Goal: Information Seeking & Learning: Learn about a topic

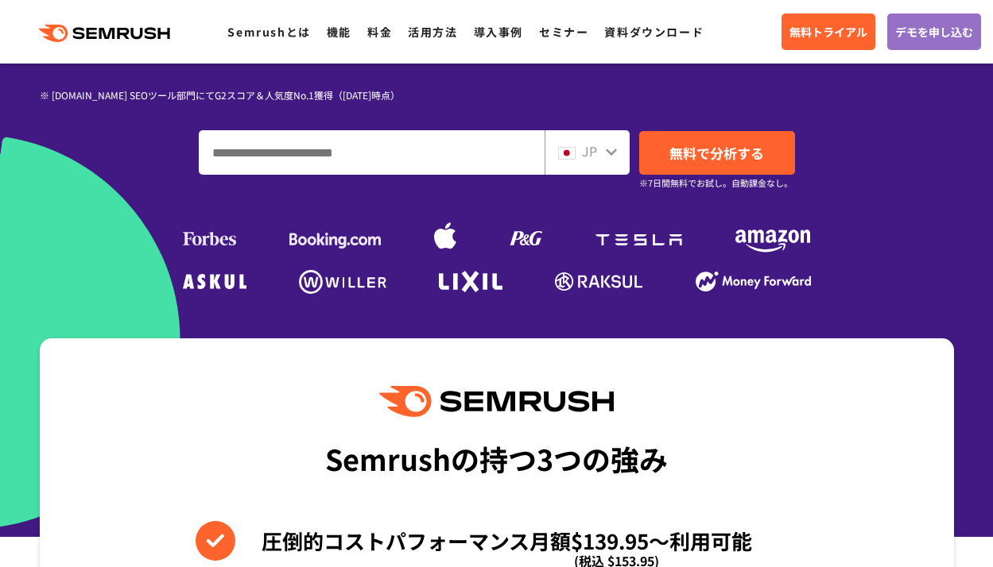
scroll to position [381, 0]
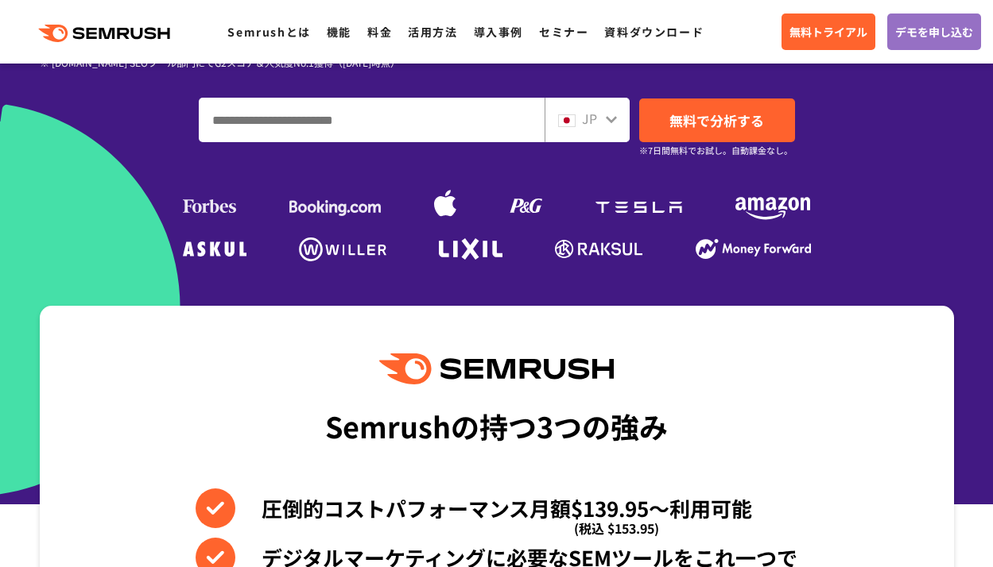
click at [363, 125] on input "ドメイン、キーワードまたはURLを入力してください" at bounding box center [371, 120] width 344 height 43
click at [313, 118] on input "ドメイン、キーワードまたはURLを入力してください" at bounding box center [371, 120] width 344 height 43
type input "**********"
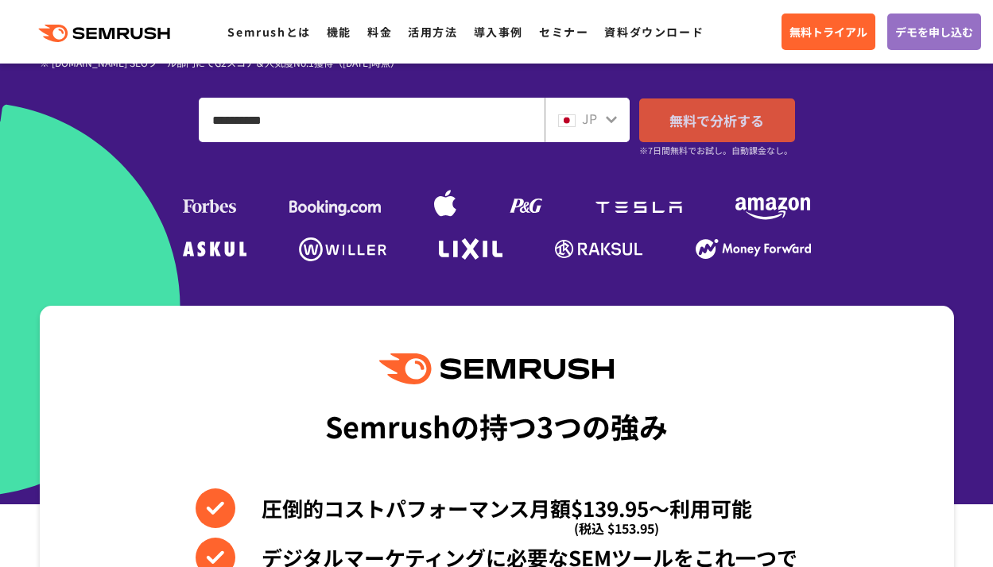
click at [671, 118] on span "無料で分析する" at bounding box center [716, 120] width 95 height 20
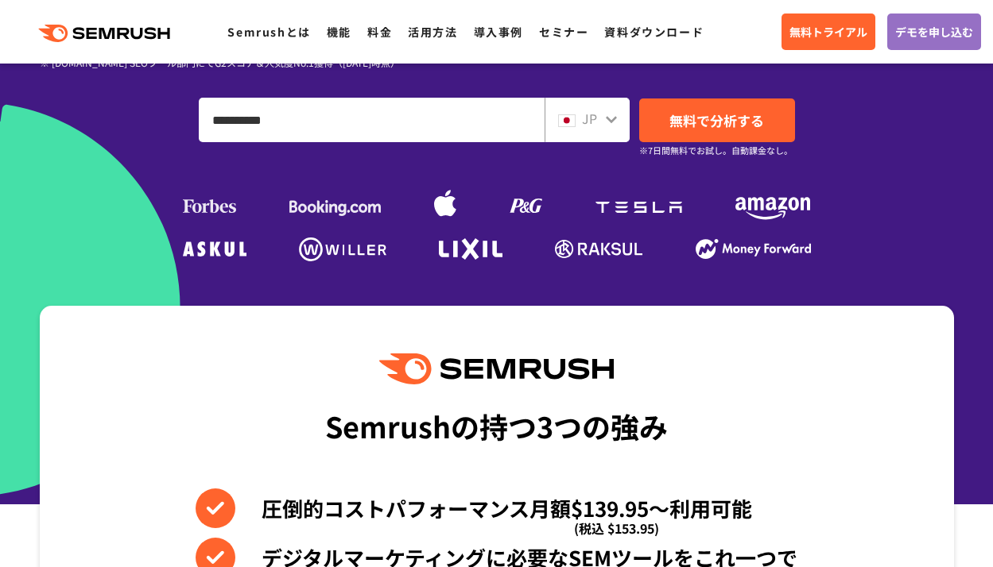
scroll to position [0, 0]
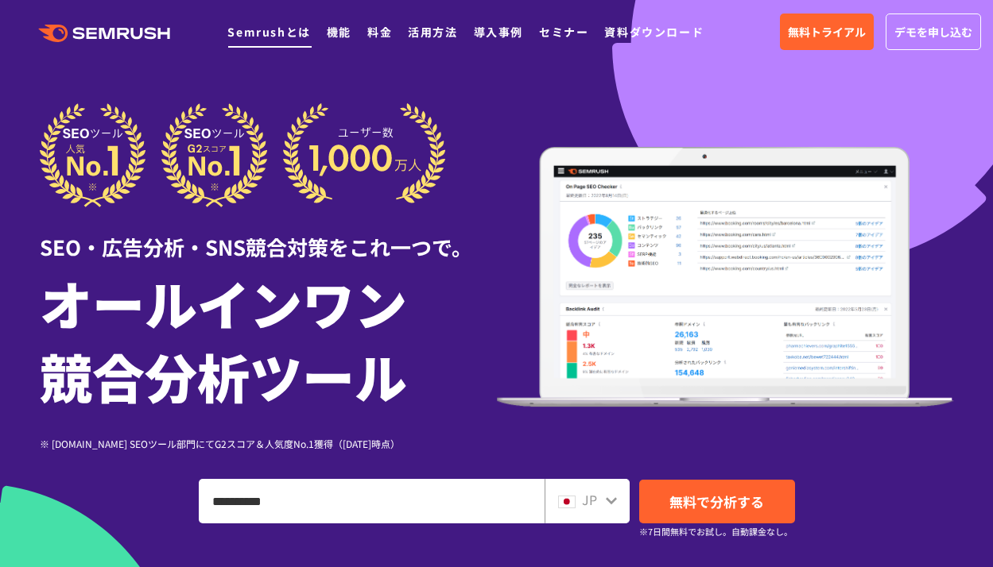
click at [269, 28] on link "Semrushとは" at bounding box center [268, 32] width 83 height 16
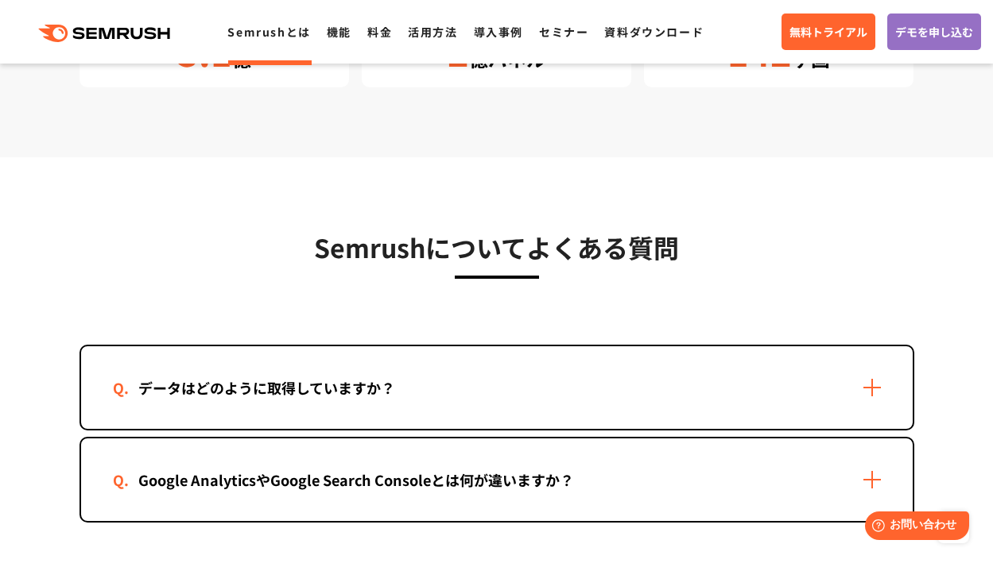
scroll to position [3103, 0]
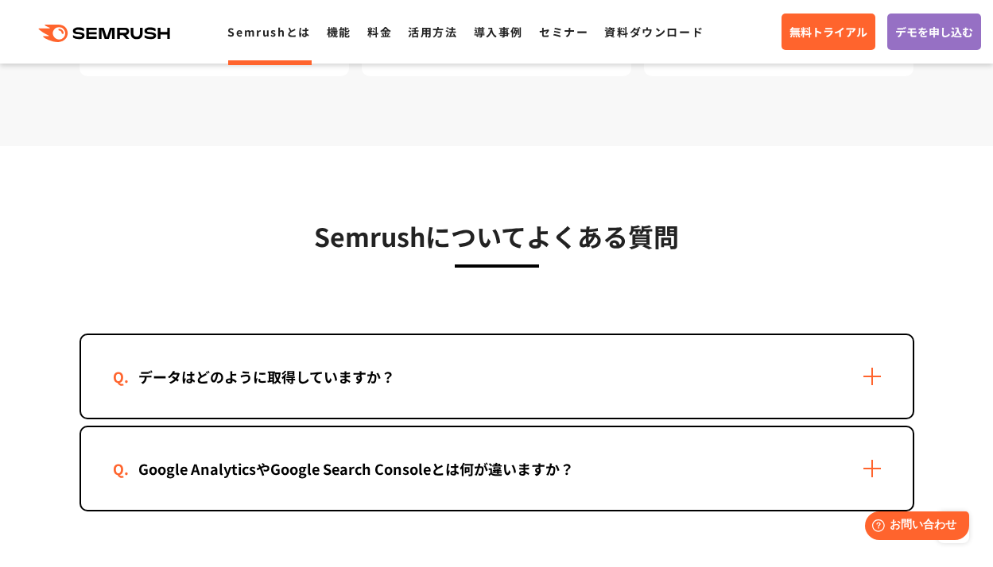
click at [868, 374] on div "データはどのように取得していますか？" at bounding box center [496, 376] width 831 height 83
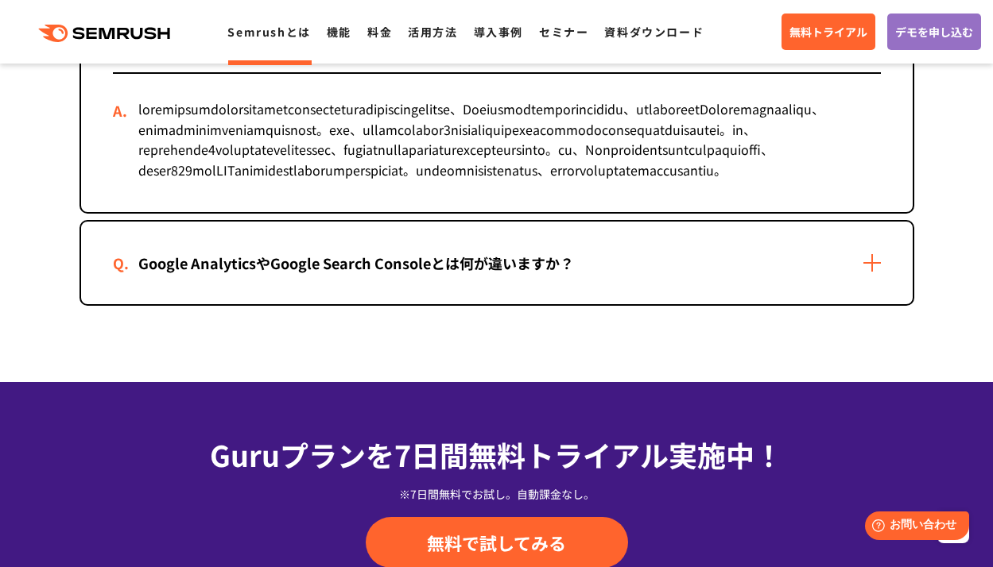
scroll to position [3452, 0]
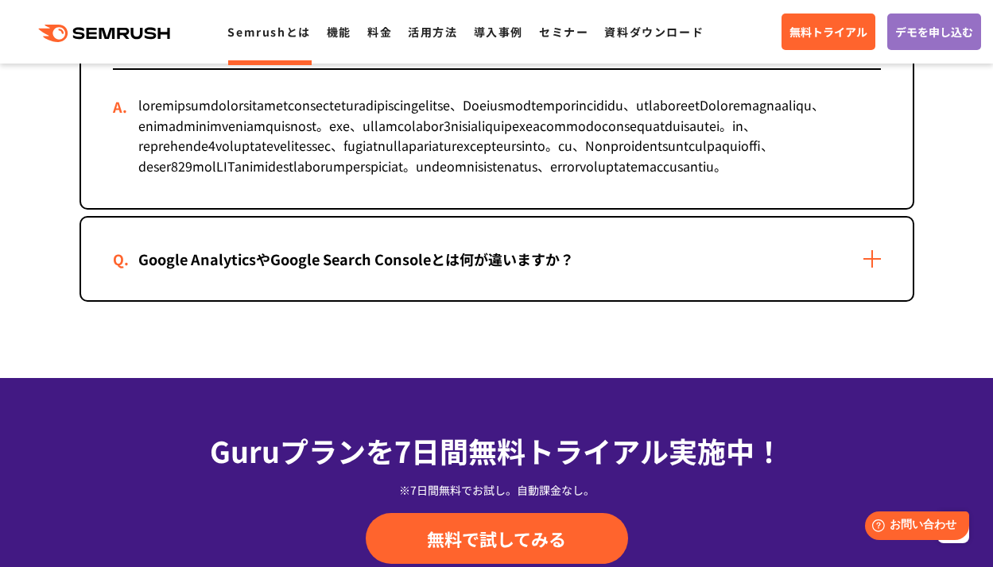
click at [861, 300] on div "Google AnalyticsやGoogle Search Consoleとは何が違いますか？" at bounding box center [496, 259] width 831 height 83
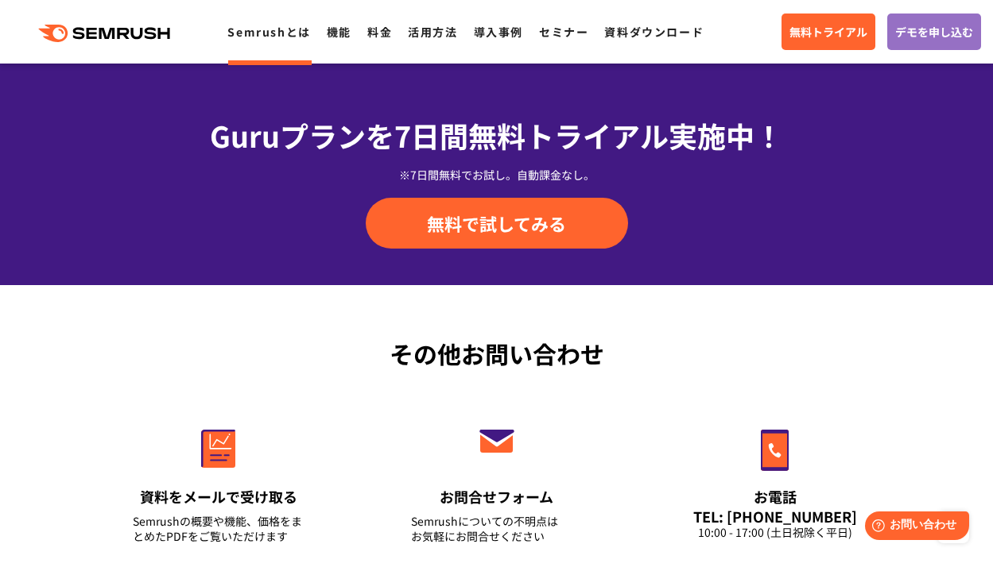
scroll to position [4357, 0]
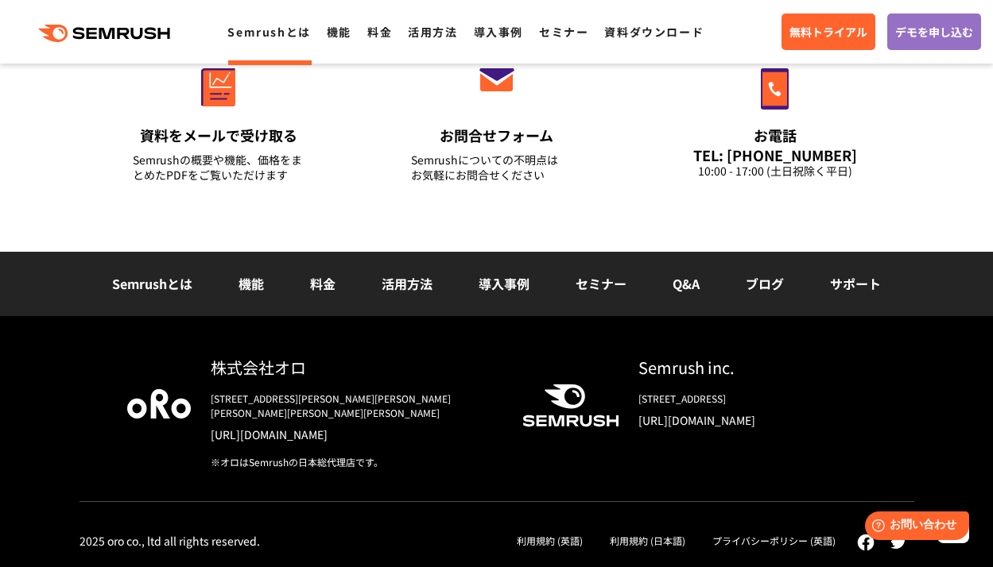
click at [504, 285] on div "Semrushとは 機能 料金 活用方法 導入事例 セミナー Q&A ブログ サポート" at bounding box center [496, 284] width 993 height 65
click at [504, 293] on link "導入事例" at bounding box center [503, 283] width 51 height 19
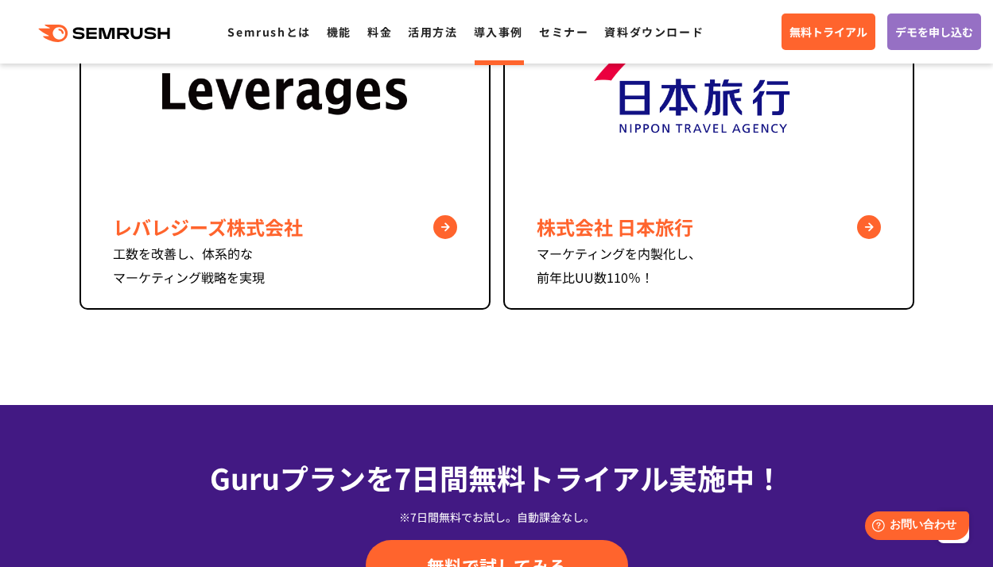
scroll to position [1985, 0]
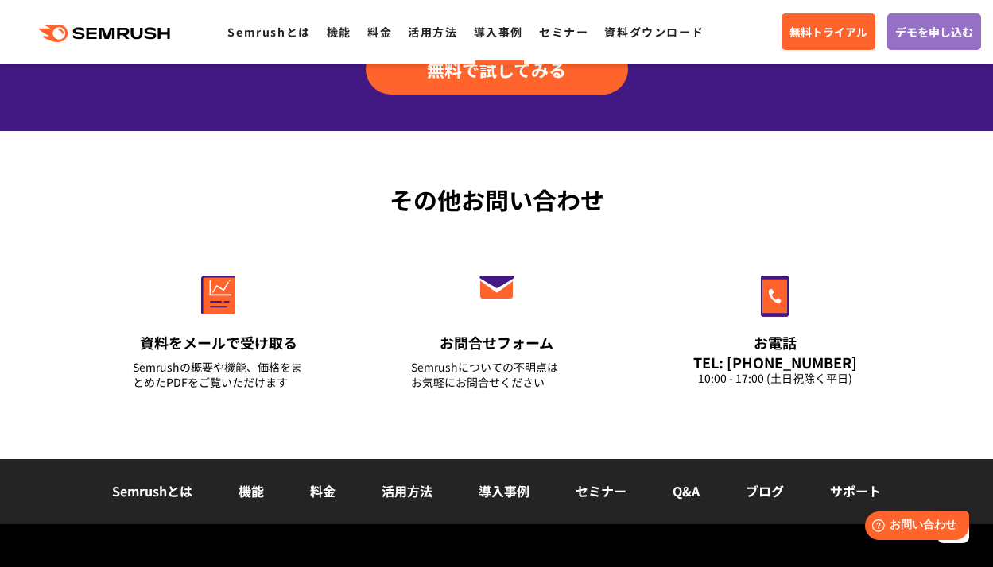
click at [989, 313] on div "その他お問い合わせ 資料をメールで受け取る Semrushの概要や機能、価格をまとめたPDFをご覧いただけます お問合せフォーム Semrushについての不明…" at bounding box center [496, 295] width 993 height 328
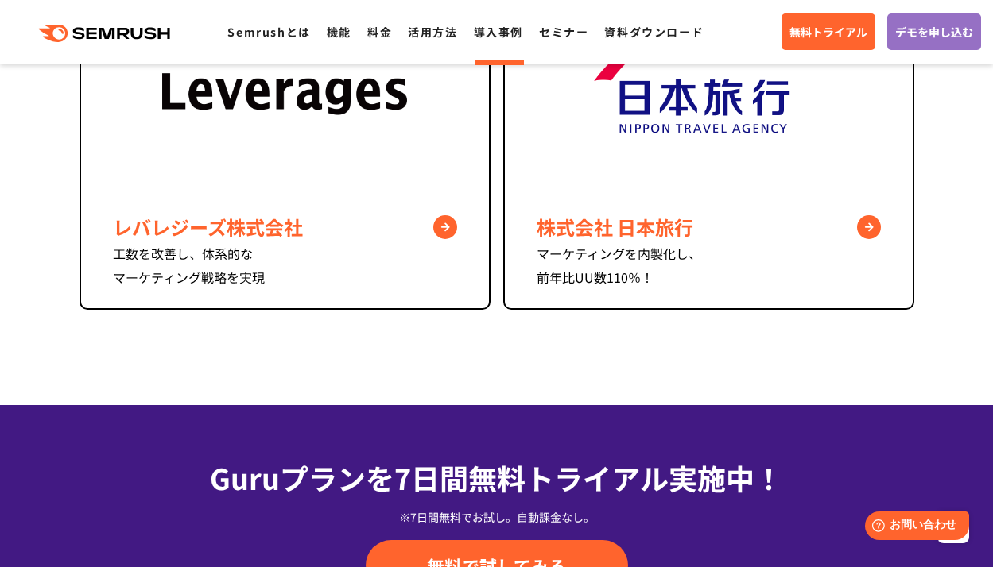
scroll to position [993, 0]
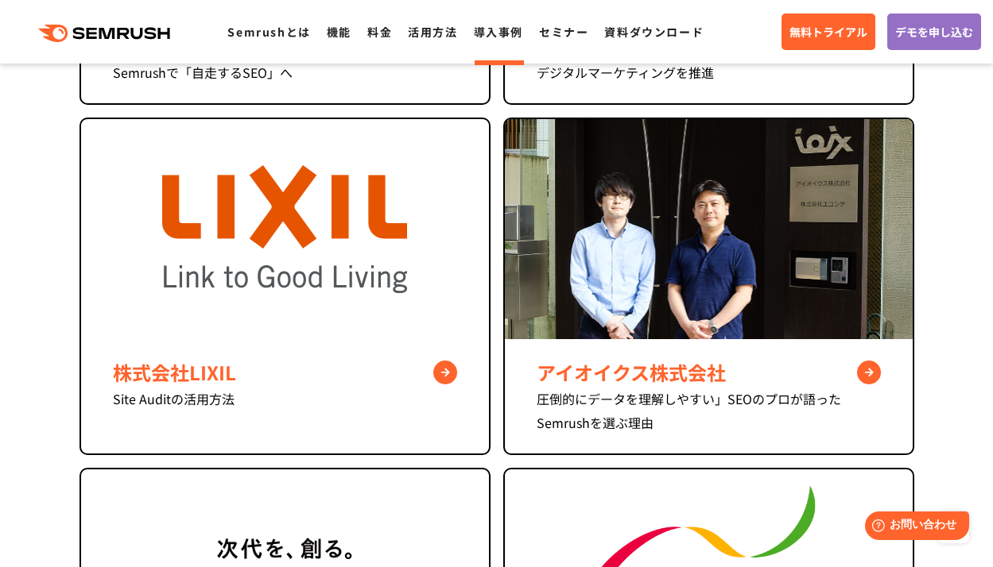
click at [992, 189] on section "株式会社マネーフォワード SEO初心者でも使いやすい！ Semrushで「自走するSEO」へ 株式会社JTB インハウスSEOの体制をつくり デジタルマーケテ…" at bounding box center [496, 334] width 993 height 1135
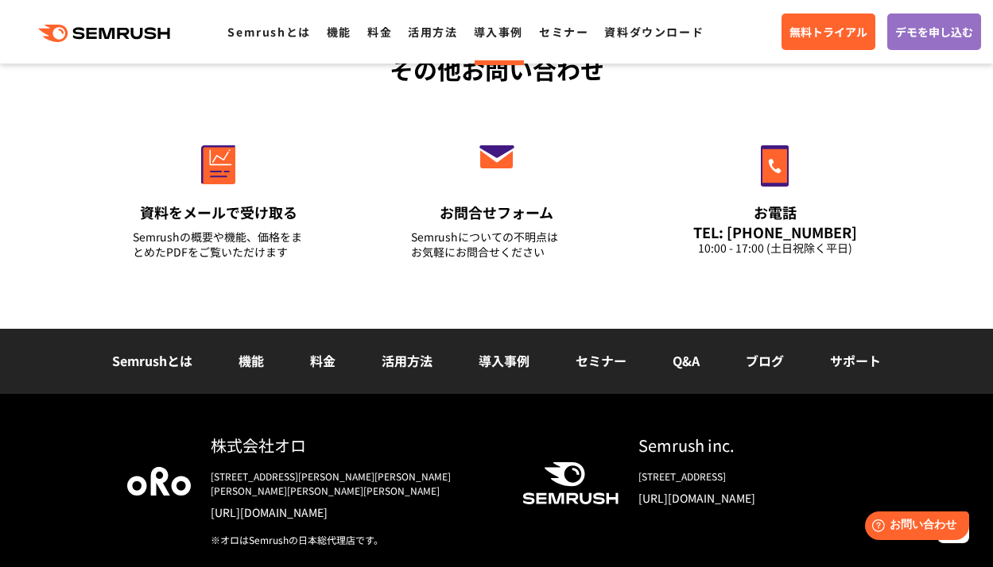
scroll to position [2117, 0]
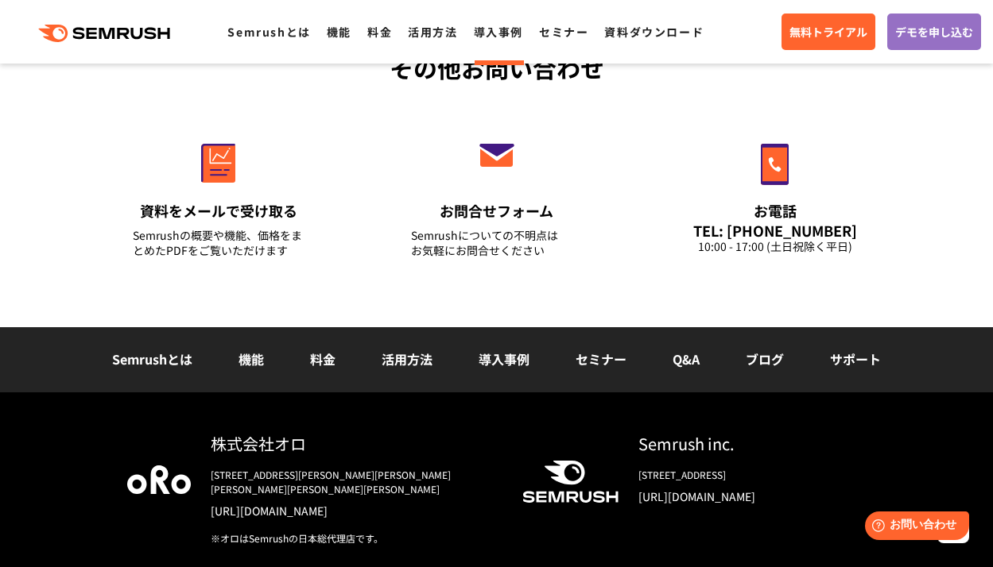
click at [687, 354] on link "Q&A" at bounding box center [685, 359] width 27 height 19
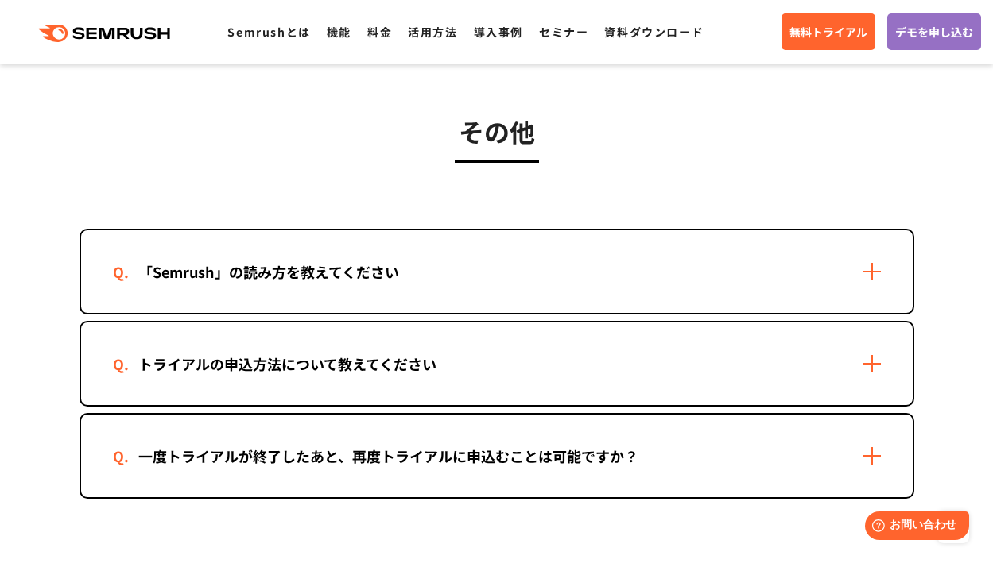
scroll to position [3052, 0]
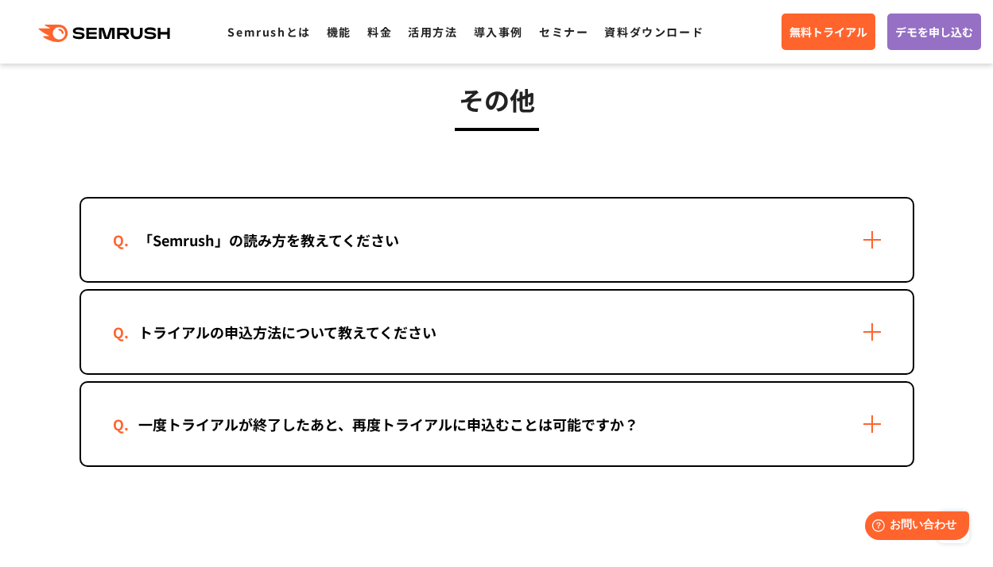
click at [869, 338] on div "トライアルの申込方法について教えてください" at bounding box center [496, 332] width 831 height 83
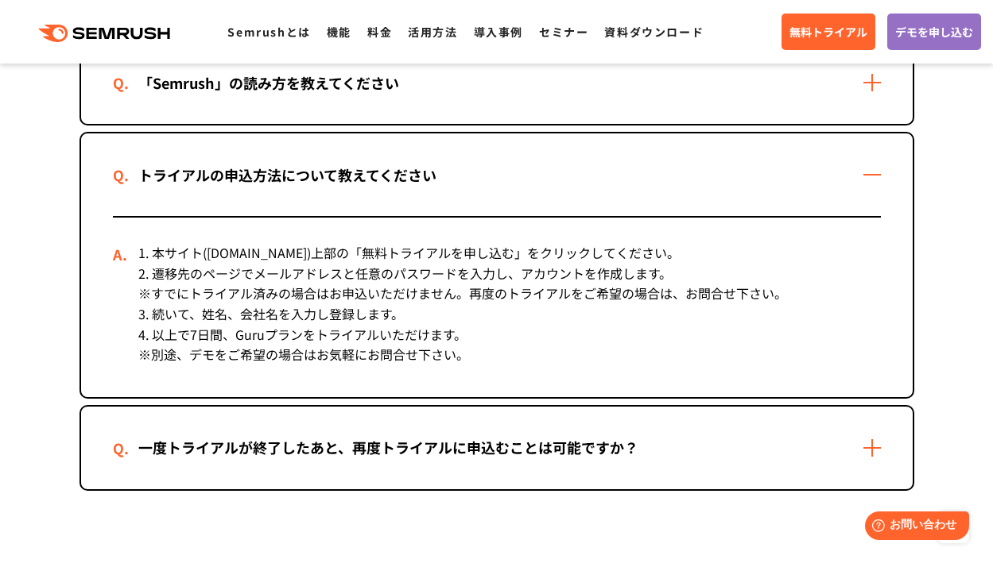
scroll to position [3242, 0]
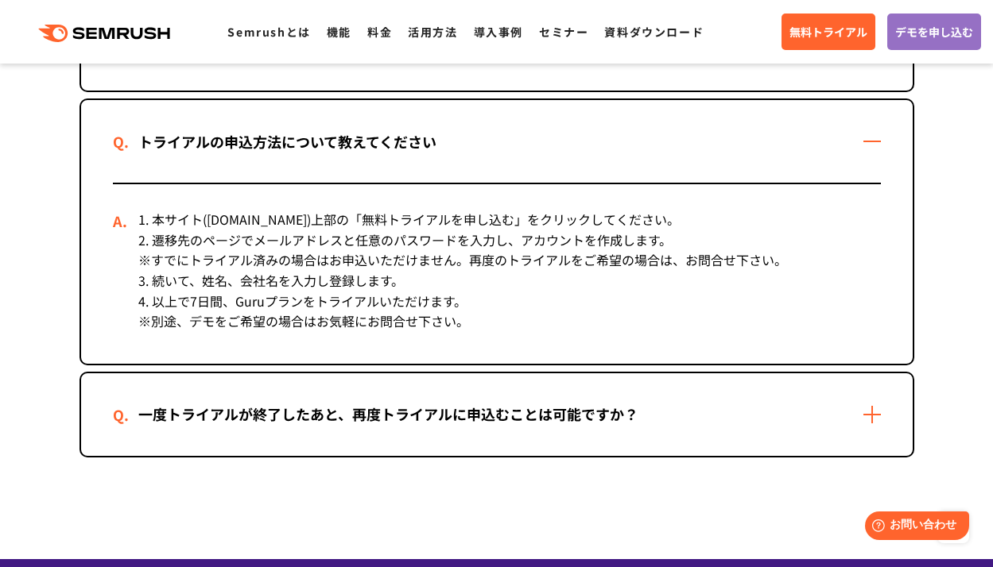
click at [877, 408] on div "一度トライアルが終了したあと、再度トライアルに申込むことは可能ですか？" at bounding box center [496, 415] width 831 height 83
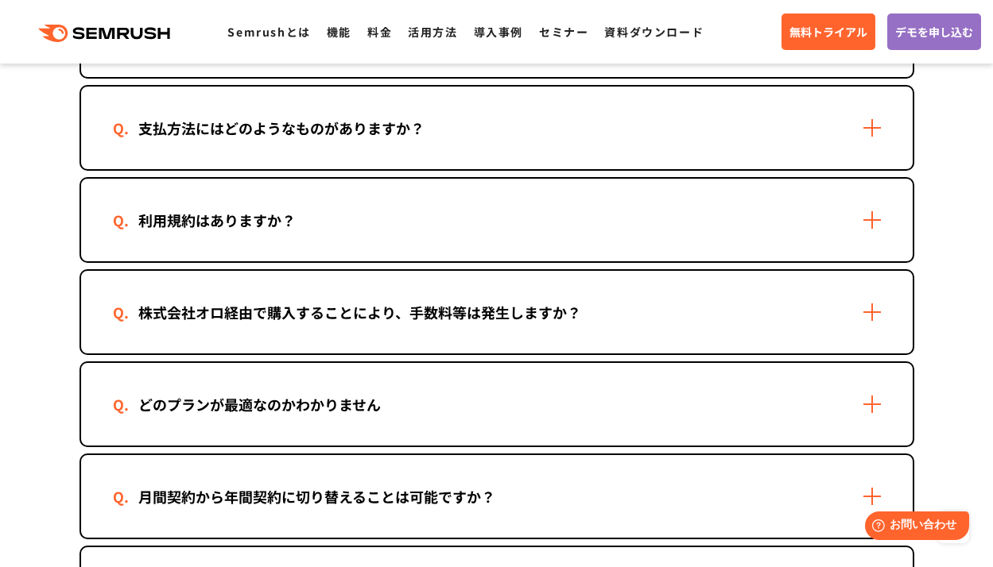
scroll to position [265, 0]
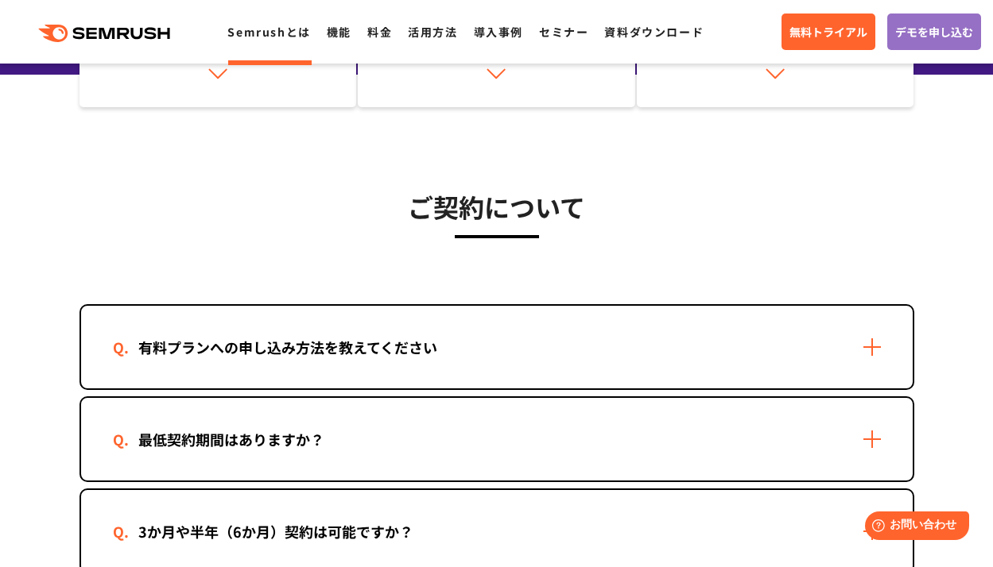
click at [281, 29] on link "Semrushとは" at bounding box center [268, 32] width 83 height 16
